Goal: Information Seeking & Learning: Find specific fact

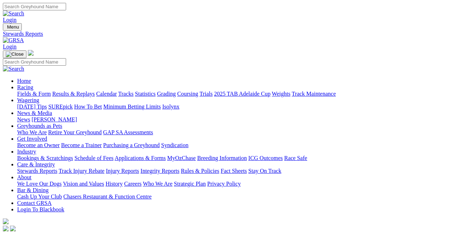
drag, startPoint x: 217, startPoint y: 118, endPoint x: 208, endPoint y: 74, distance: 44.9
